Goal: Navigation & Orientation: Go to known website

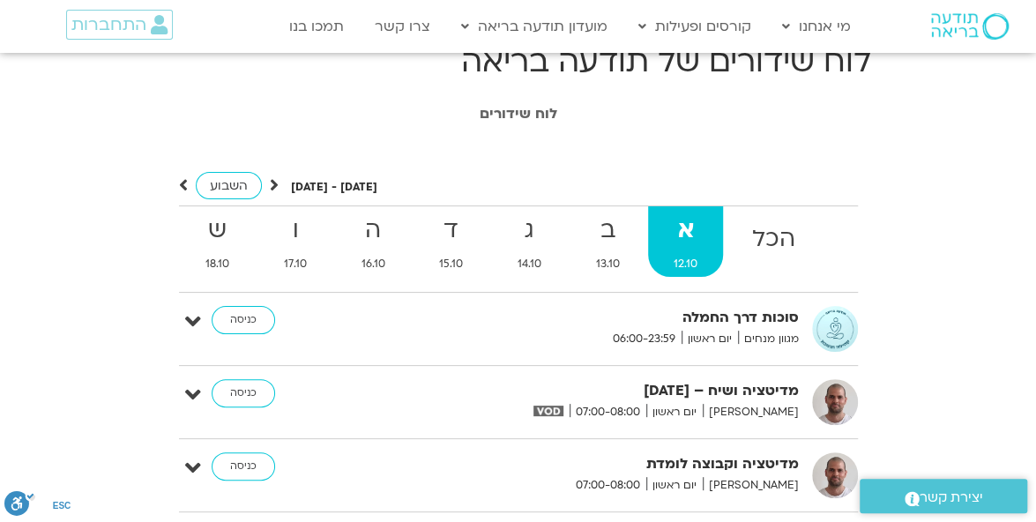
scroll to position [12, 0]
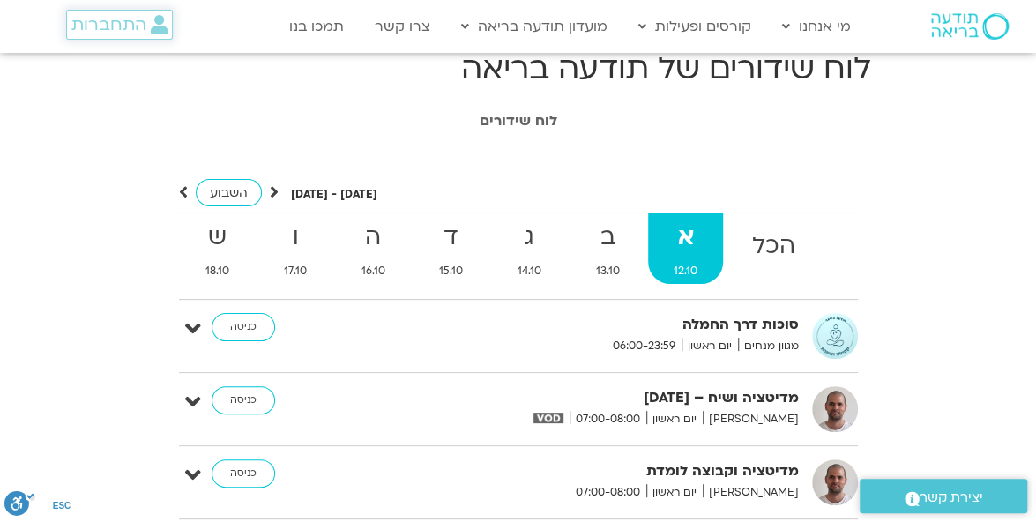
click at [120, 33] on span "התחברות" at bounding box center [108, 24] width 75 height 19
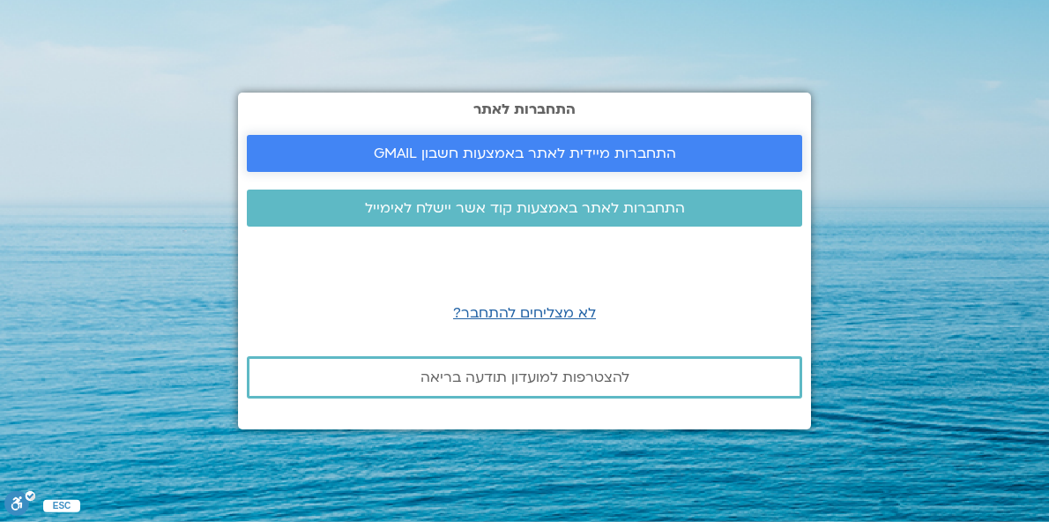
click at [434, 139] on link "התחברות מיידית לאתר באמצעות חשבון GMAIL" at bounding box center [524, 153] width 555 height 37
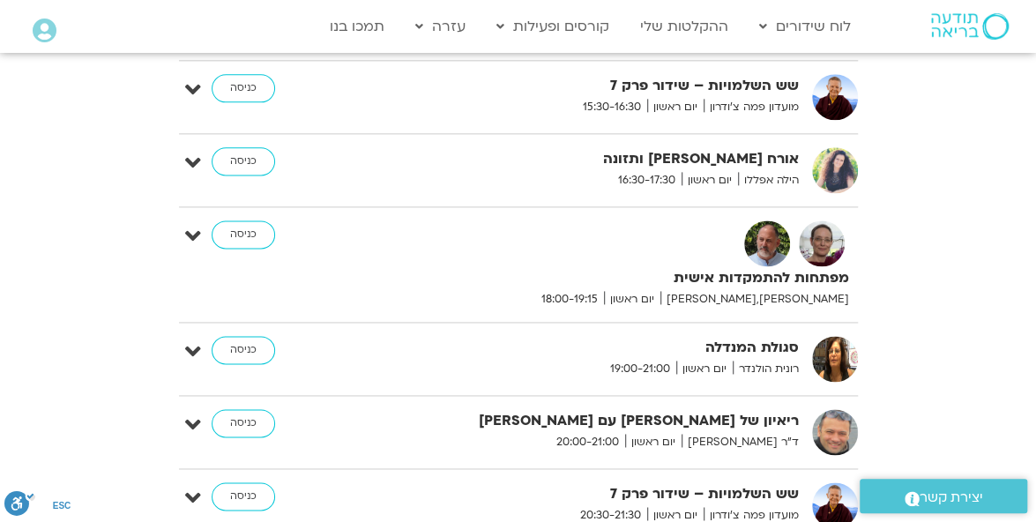
scroll to position [1005, 0]
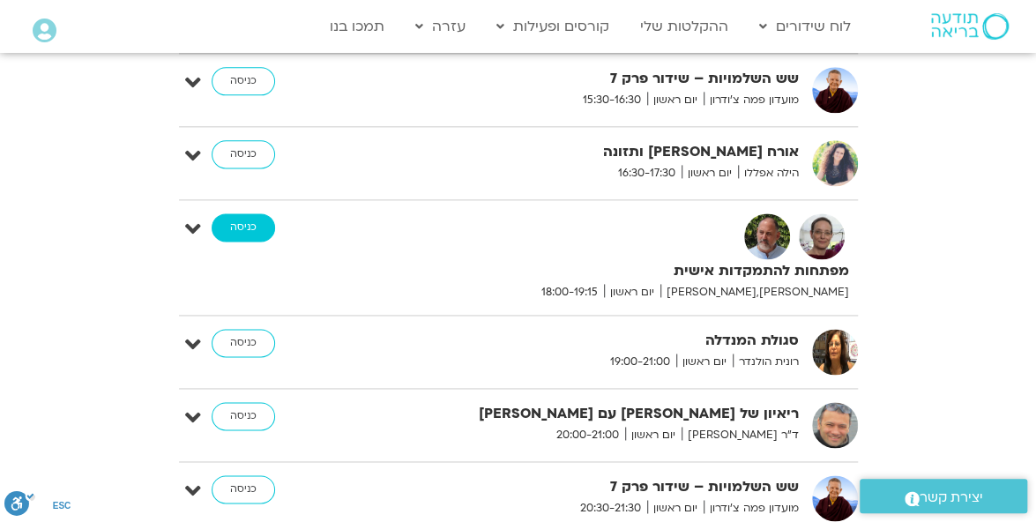
click at [255, 227] on link "כניסה" at bounding box center [243, 227] width 63 height 28
